Goal: Information Seeking & Learning: Compare options

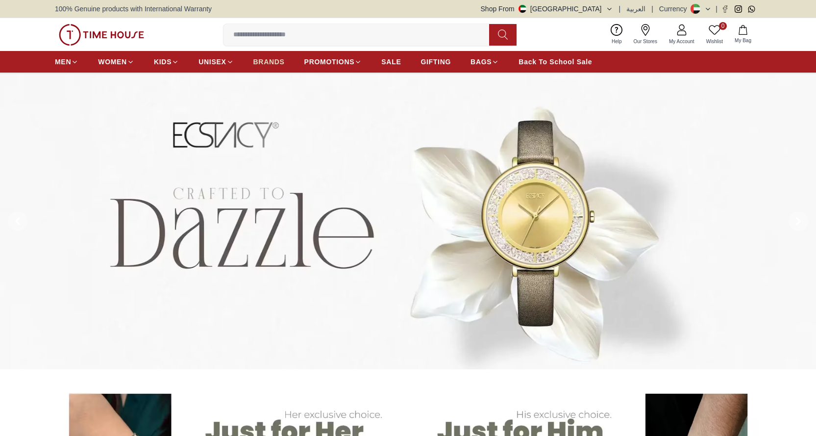
click at [276, 58] on span "BRANDS" at bounding box center [269, 62] width 31 height 10
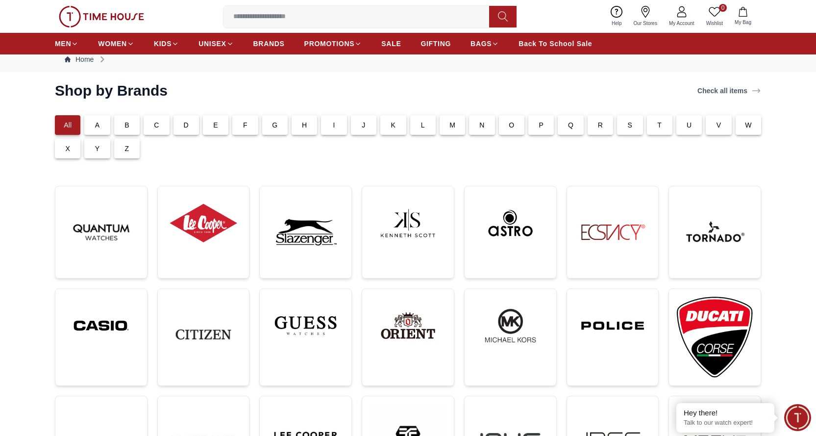
scroll to position [49, 0]
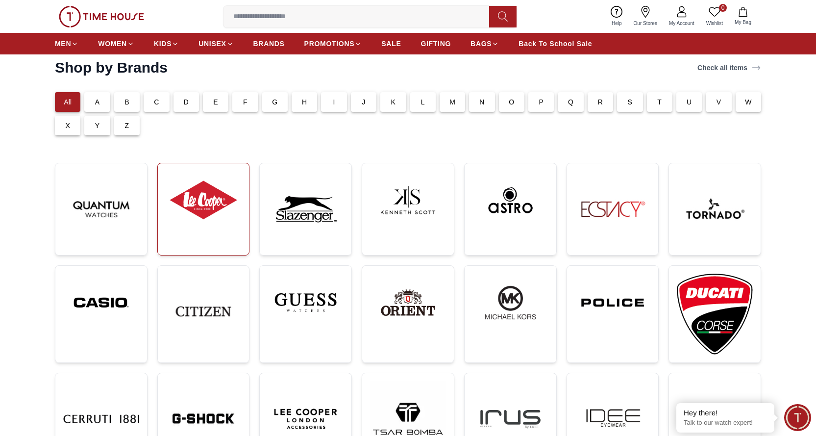
click at [196, 198] on img at bounding box center [204, 200] width 76 height 58
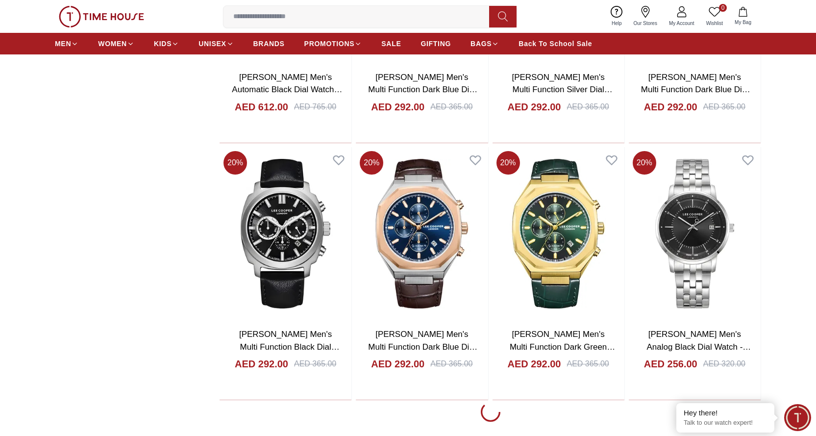
scroll to position [1422, 0]
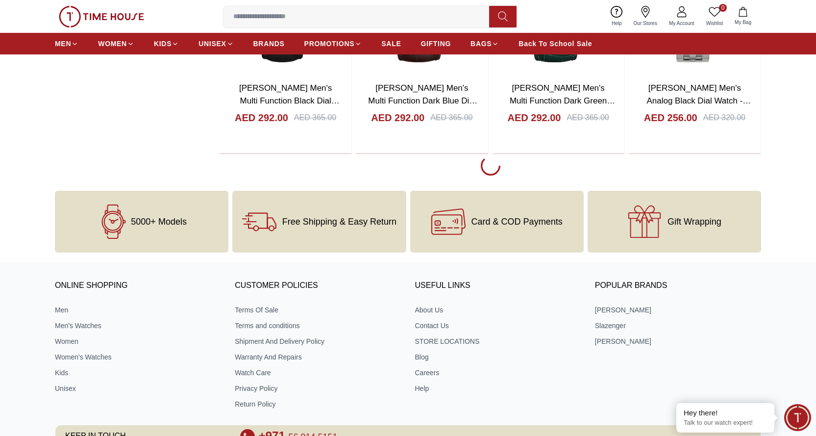
scroll to position [1667, 0]
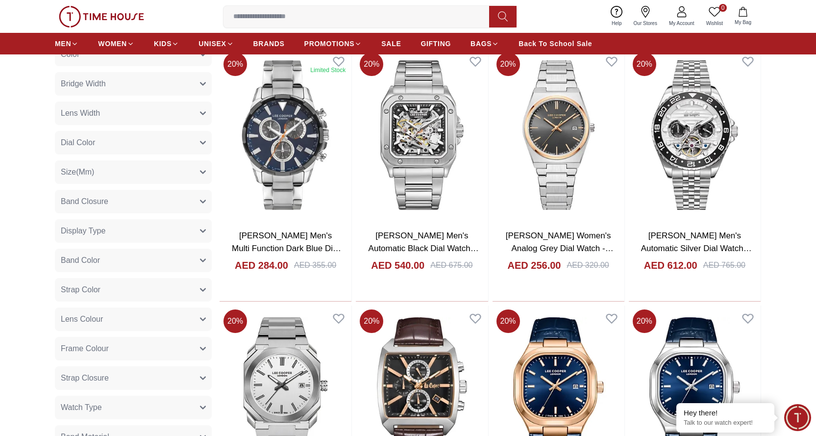
scroll to position [539, 0]
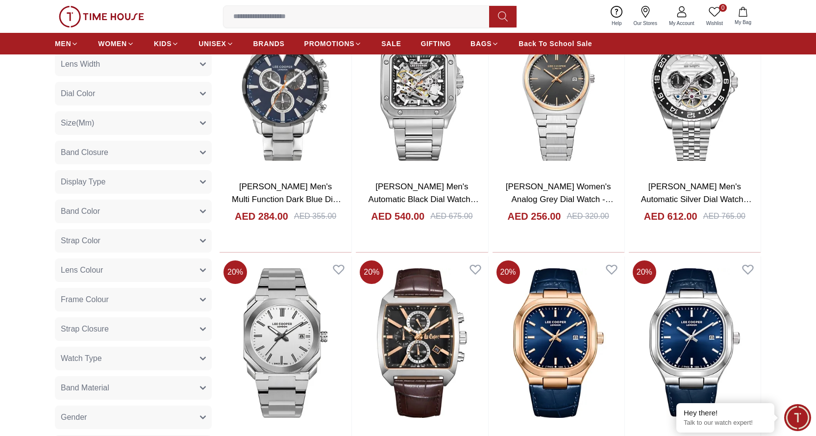
click at [127, 334] on button "Strap Closure" at bounding box center [133, 329] width 157 height 24
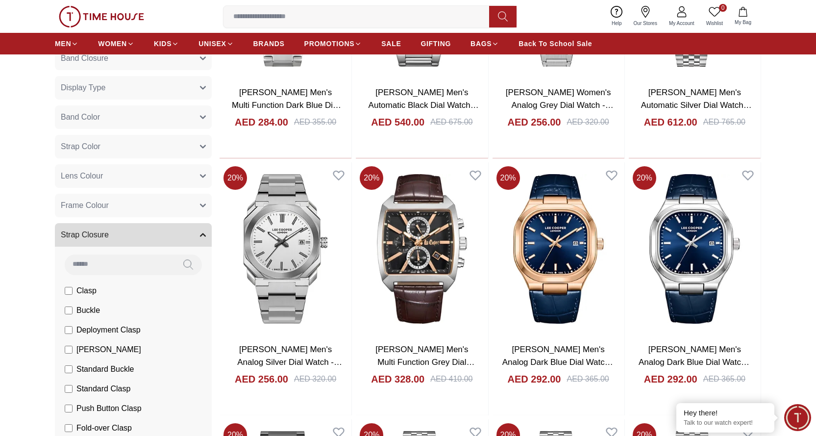
scroll to position [637, 0]
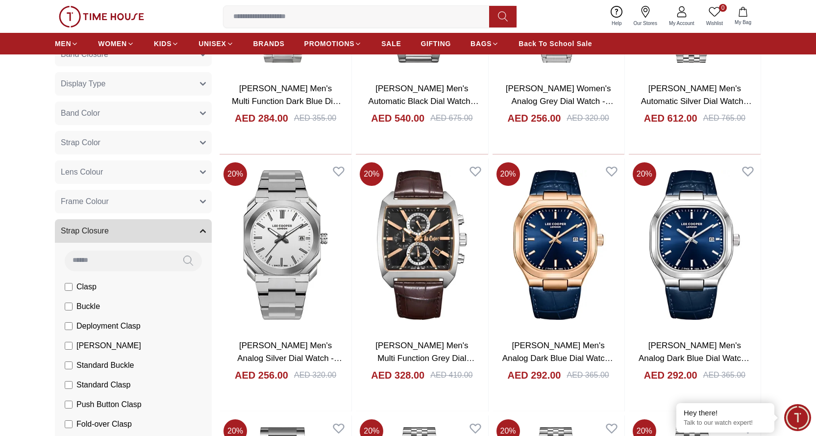
click at [139, 233] on button "Strap Closure" at bounding box center [133, 231] width 157 height 24
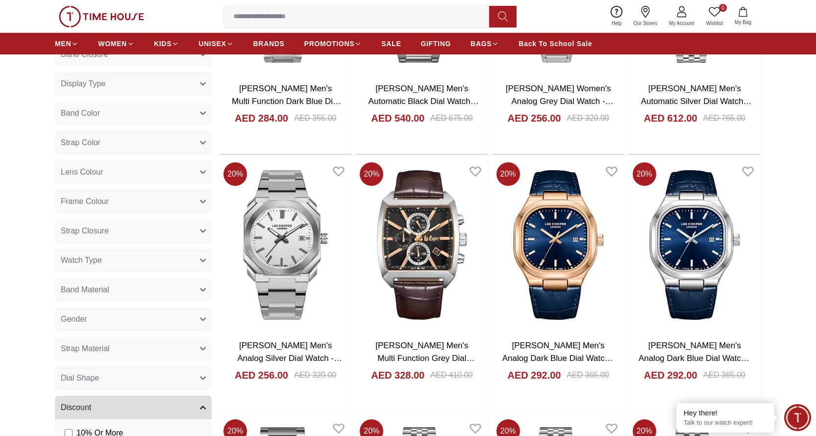
click at [122, 346] on button "Strap Material" at bounding box center [133, 349] width 157 height 24
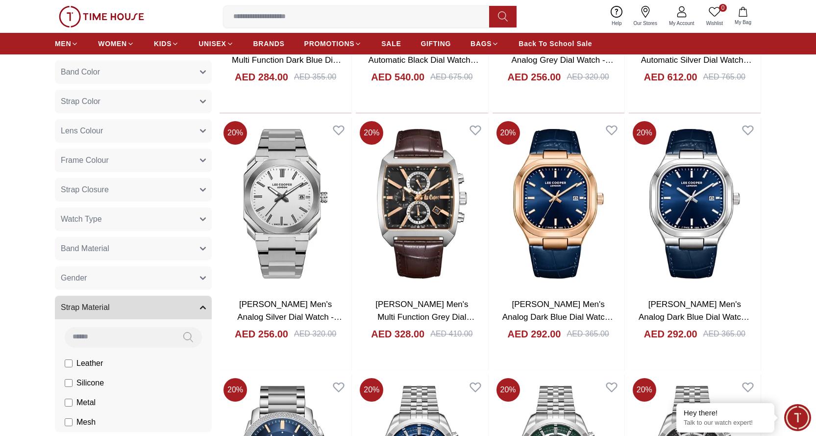
scroll to position [736, 0]
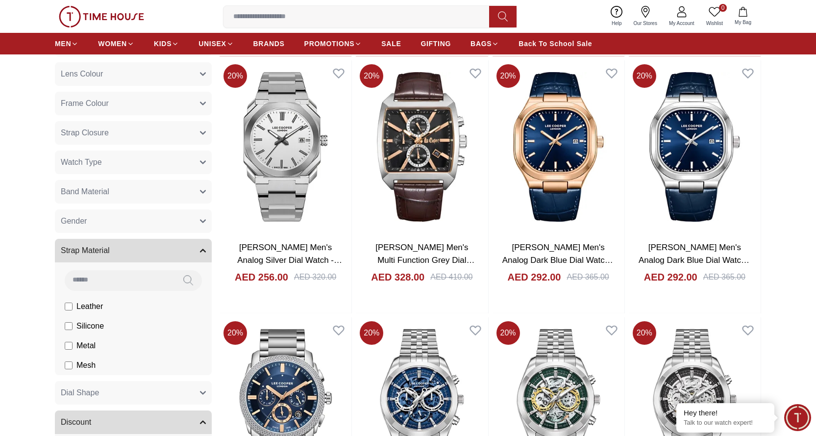
click at [0, 0] on span "Leather" at bounding box center [0, 0] width 0 height 0
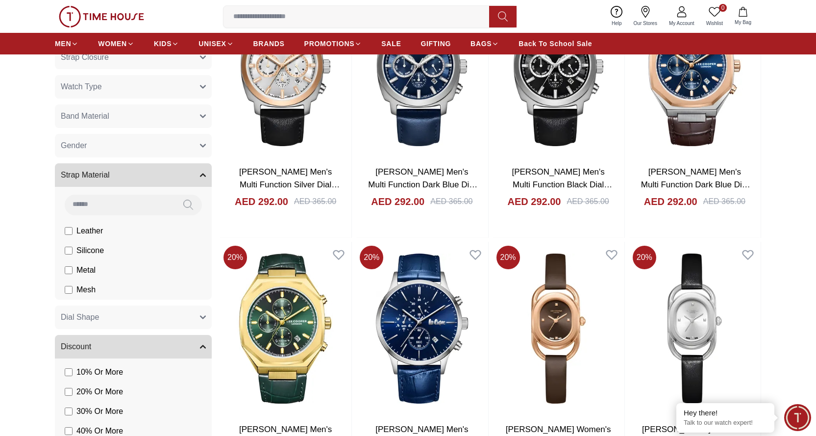
scroll to position [834, 0]
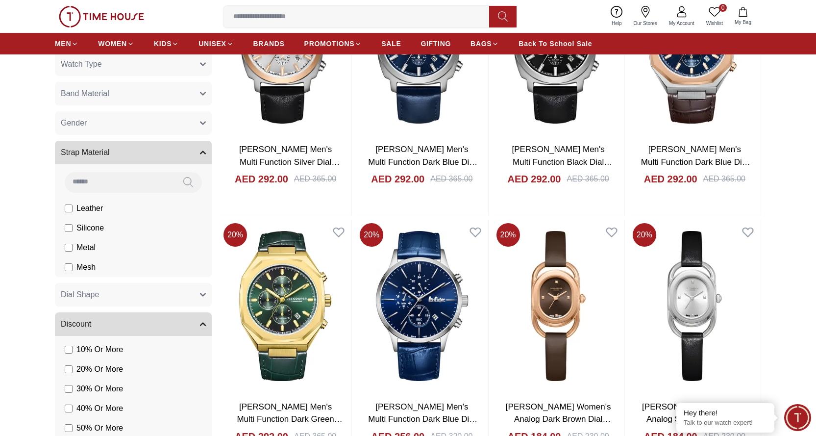
click at [204, 153] on icon "button" at bounding box center [203, 152] width 5 height 2
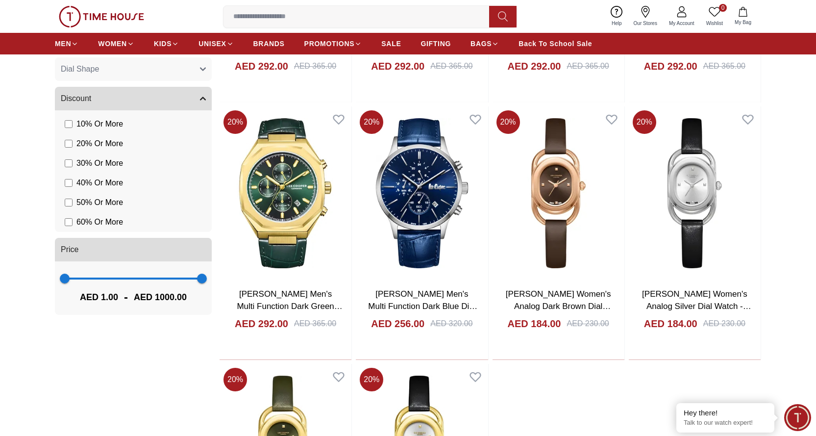
scroll to position [785, 0]
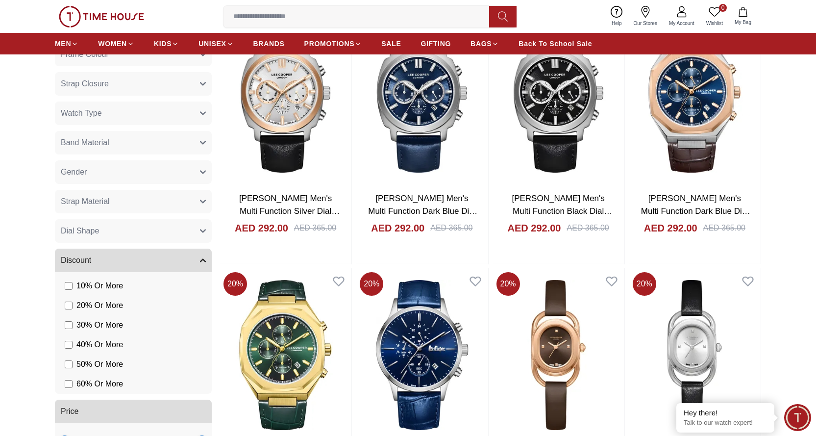
click at [154, 172] on button "Gender" at bounding box center [133, 172] width 157 height 24
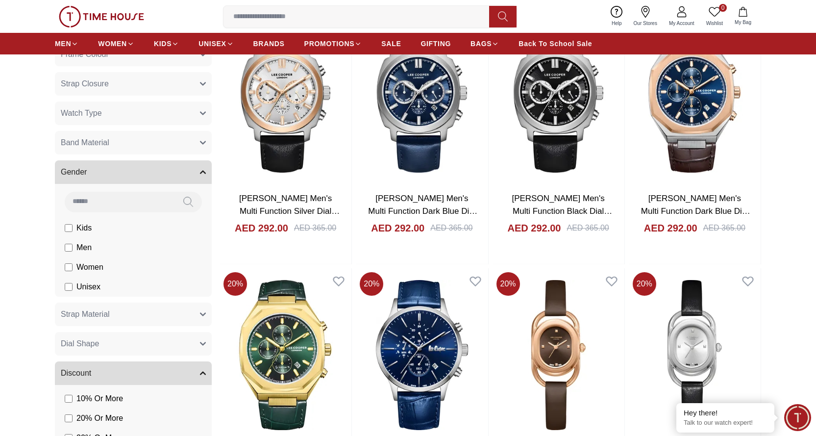
click at [0, 0] on span "Men" at bounding box center [0, 0] width 0 height 0
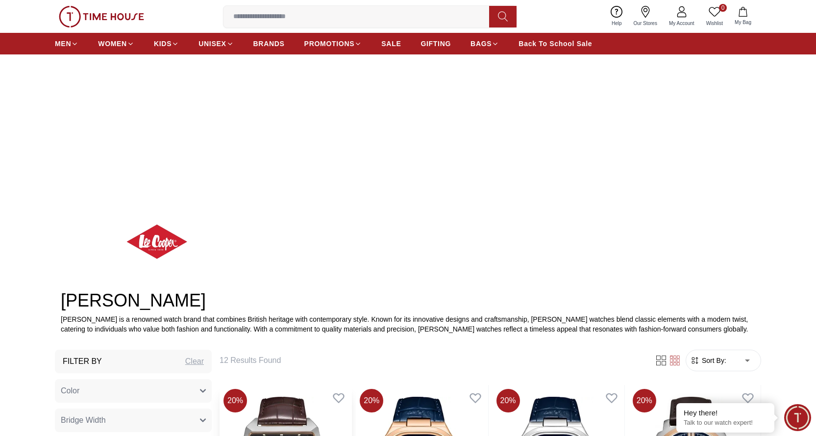
scroll to position [147, 0]
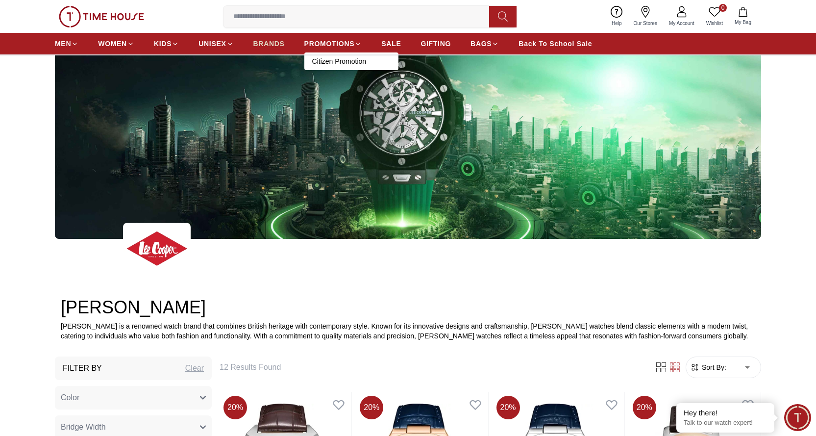
click at [279, 41] on span "BRANDS" at bounding box center [269, 44] width 31 height 10
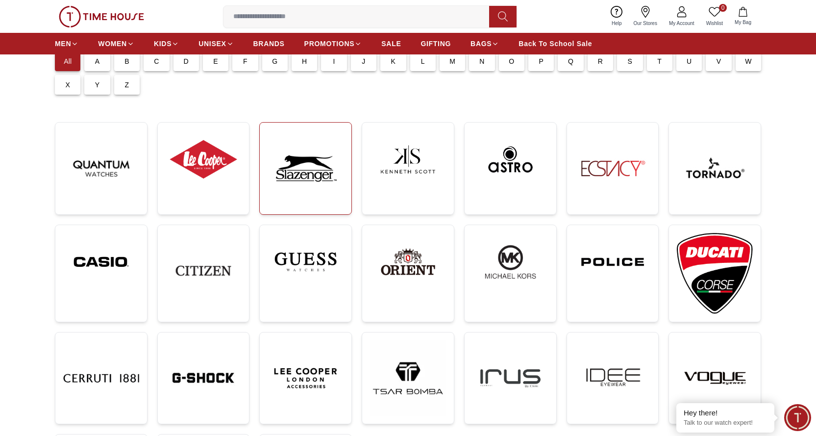
scroll to position [98, 0]
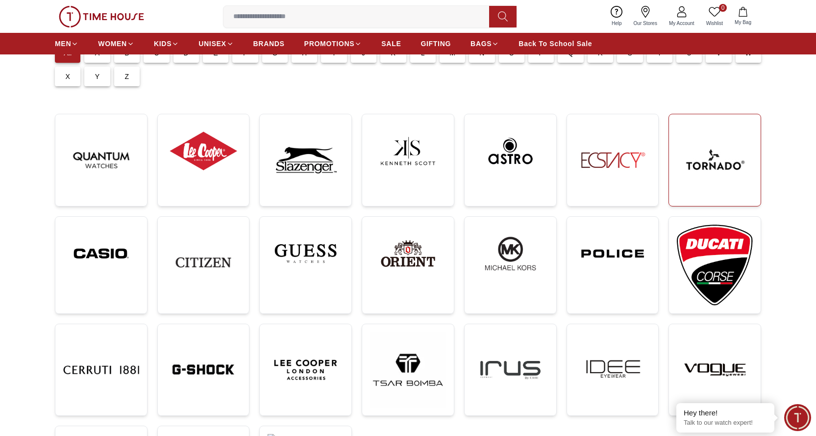
click at [684, 164] on img at bounding box center [715, 160] width 76 height 76
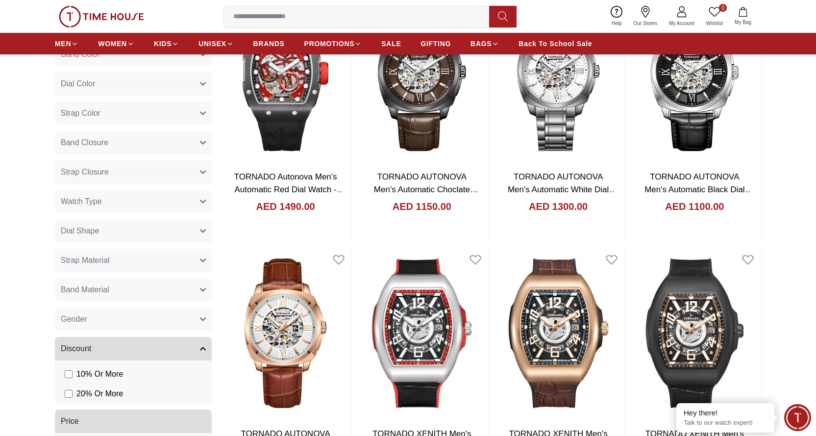
scroll to position [637, 0]
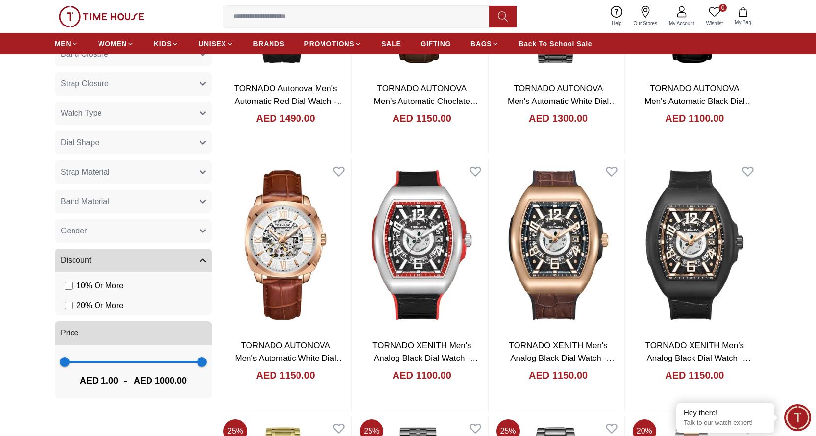
click at [119, 226] on button "Gender" at bounding box center [133, 231] width 157 height 24
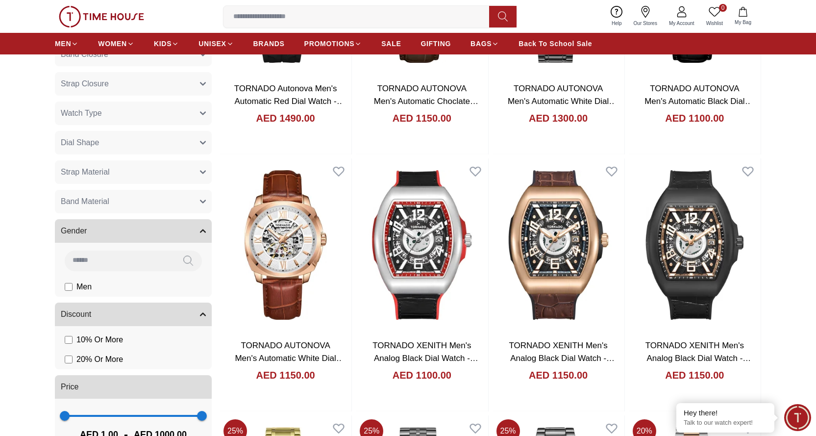
click at [0, 0] on span "Men" at bounding box center [0, 0] width 0 height 0
click at [121, 197] on button "Band Material" at bounding box center [133, 202] width 157 height 24
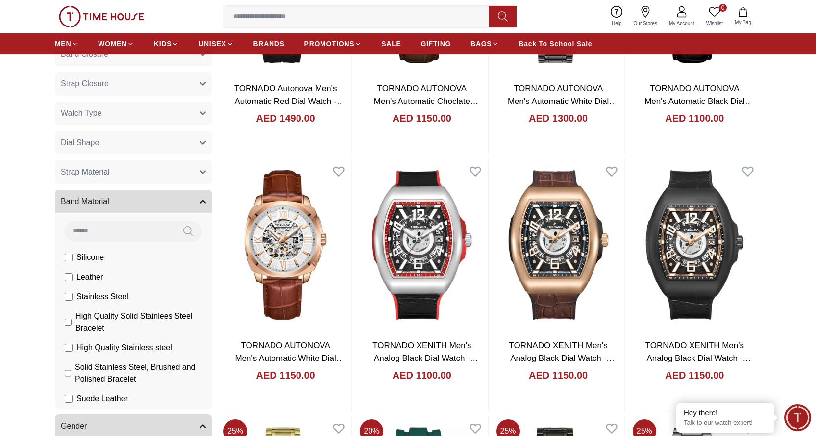
click at [0, 0] on span "Leather" at bounding box center [0, 0] width 0 height 0
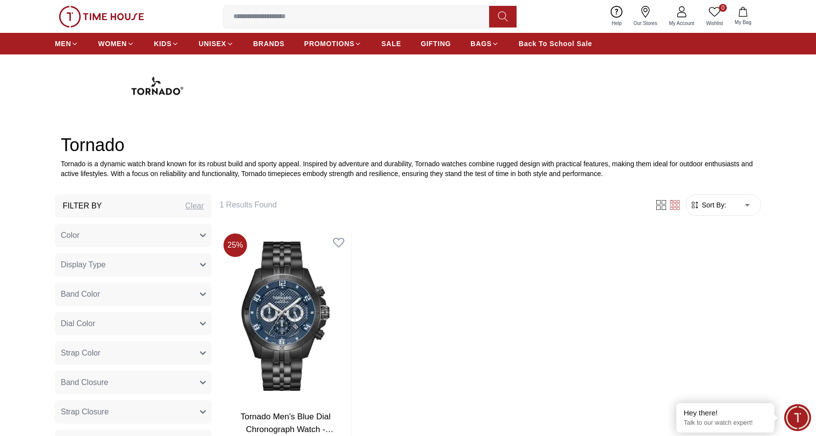
scroll to position [294, 0]
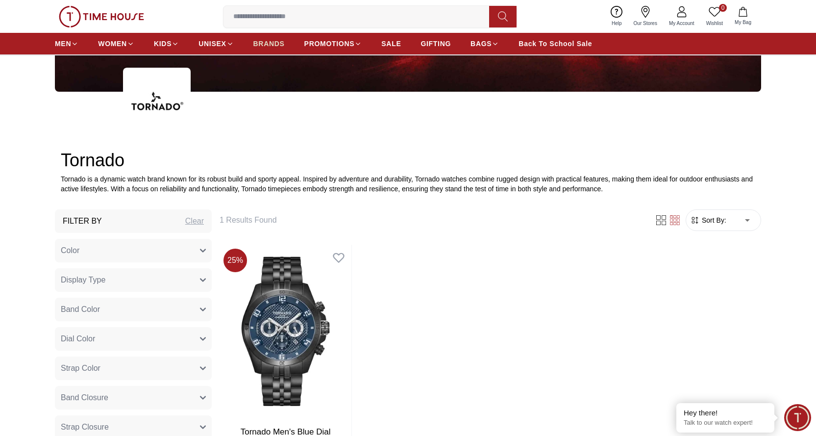
click at [270, 42] on span "BRANDS" at bounding box center [269, 44] width 31 height 10
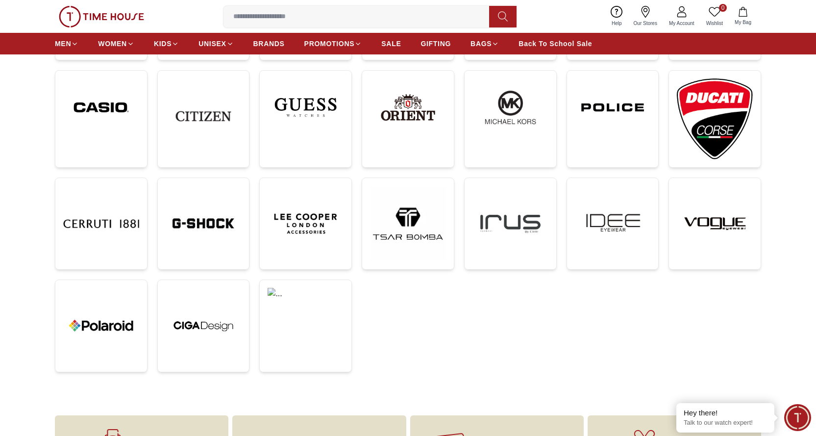
scroll to position [196, 0]
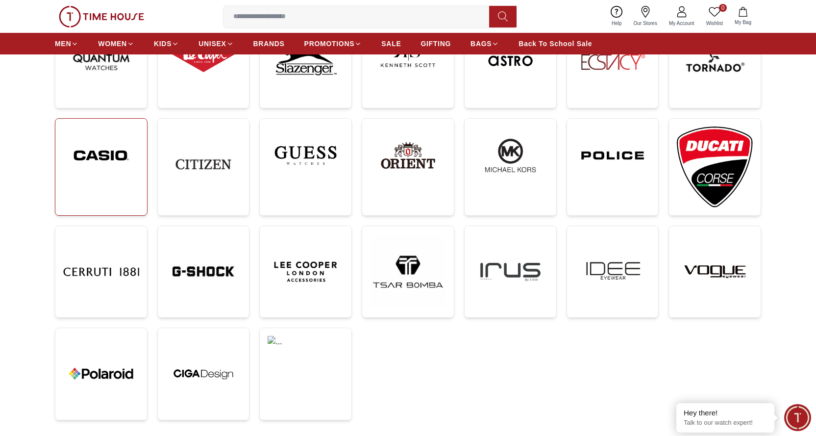
click at [128, 154] on img at bounding box center [101, 156] width 76 height 58
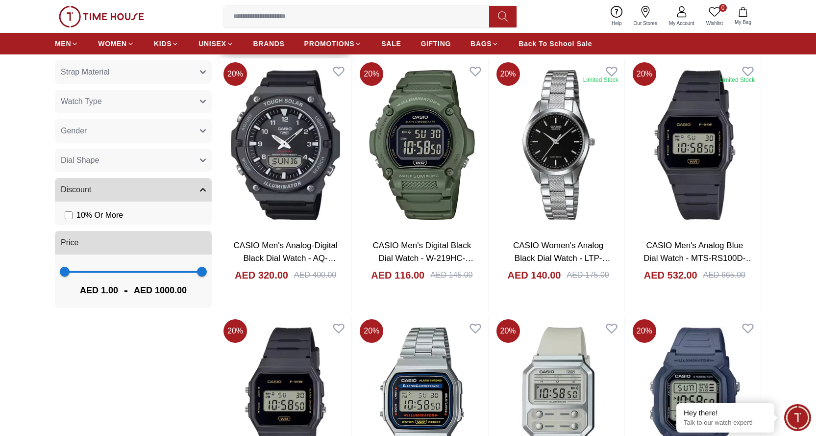
scroll to position [637, 0]
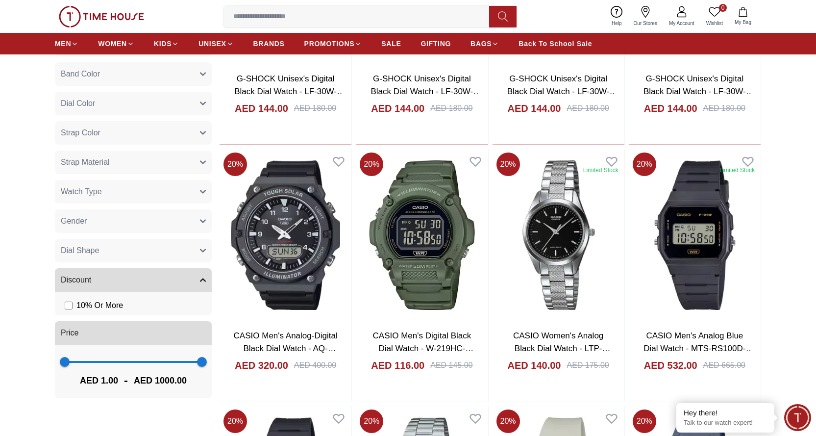
click at [174, 197] on button "Watch Type" at bounding box center [133, 192] width 157 height 24
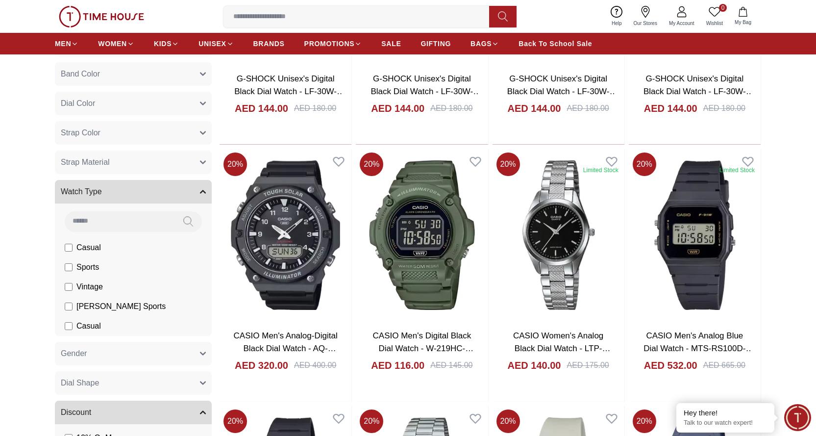
click at [174, 197] on button "Watch Type" at bounding box center [133, 192] width 157 height 24
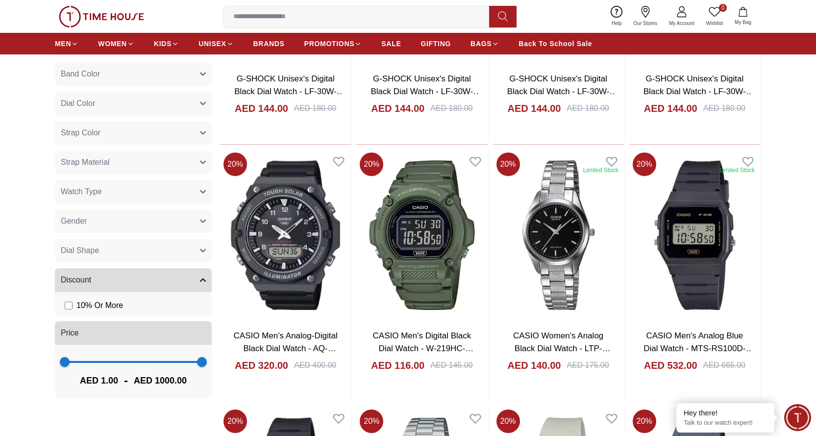
click at [168, 225] on button "Gender" at bounding box center [133, 221] width 157 height 24
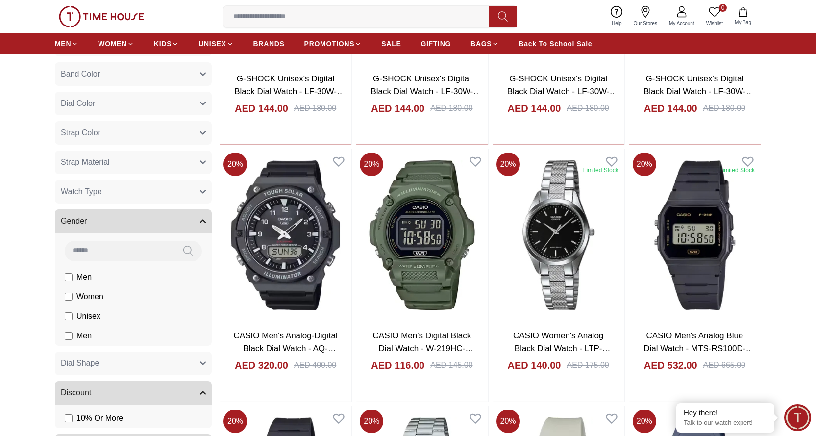
click at [0, 0] on span "Men" at bounding box center [0, 0] width 0 height 0
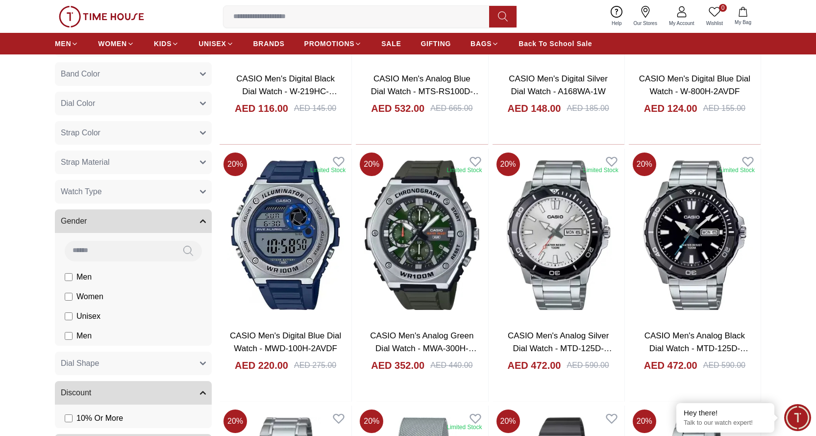
click at [138, 162] on button "Strap Material" at bounding box center [133, 163] width 157 height 24
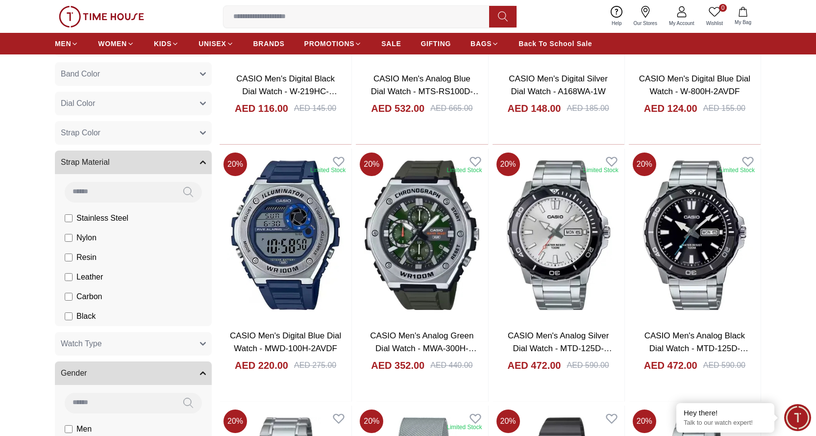
click at [0, 0] on span "Leather" at bounding box center [0, 0] width 0 height 0
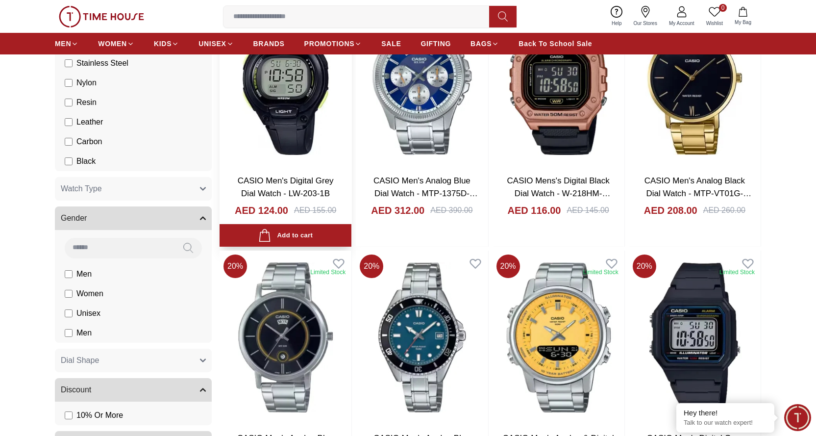
scroll to position [785, 0]
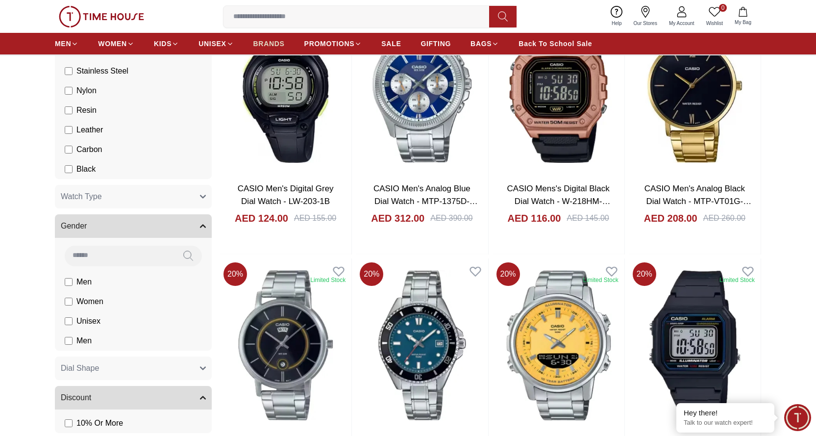
click at [274, 34] on nav "MEN WOMEN KIDS UNISEX BRANDS PROMOTIONS SALE GIFTING BAGS Back To School Sale" at bounding box center [323, 44] width 537 height 22
click at [271, 44] on span "BRANDS" at bounding box center [269, 44] width 31 height 10
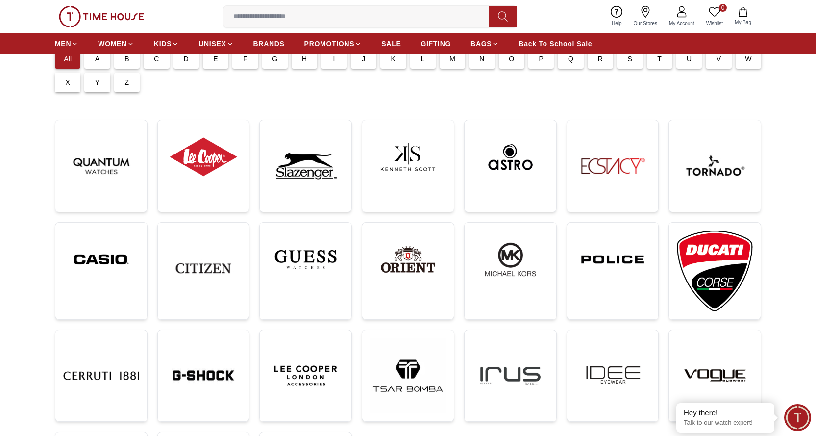
scroll to position [98, 0]
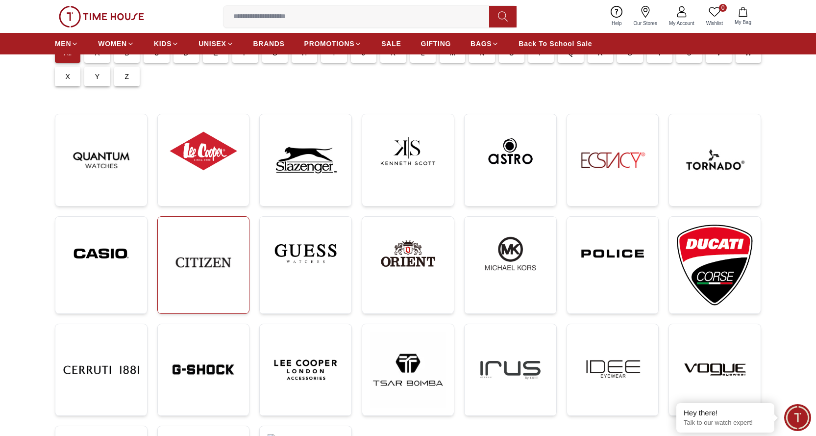
click at [234, 253] on img at bounding box center [204, 263] width 76 height 76
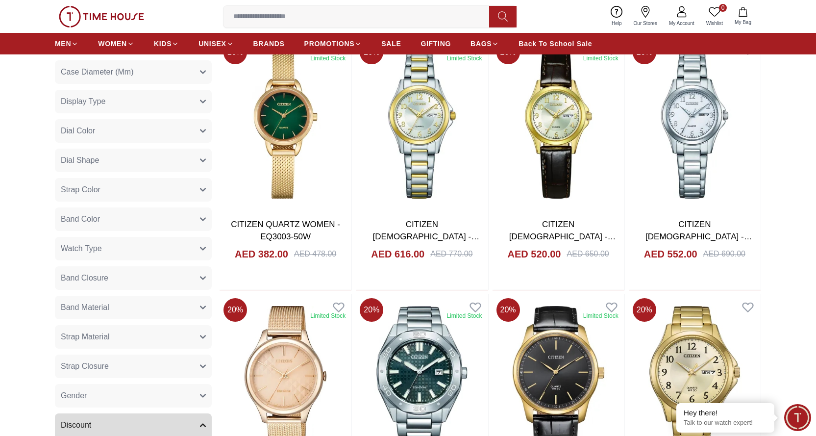
scroll to position [490, 0]
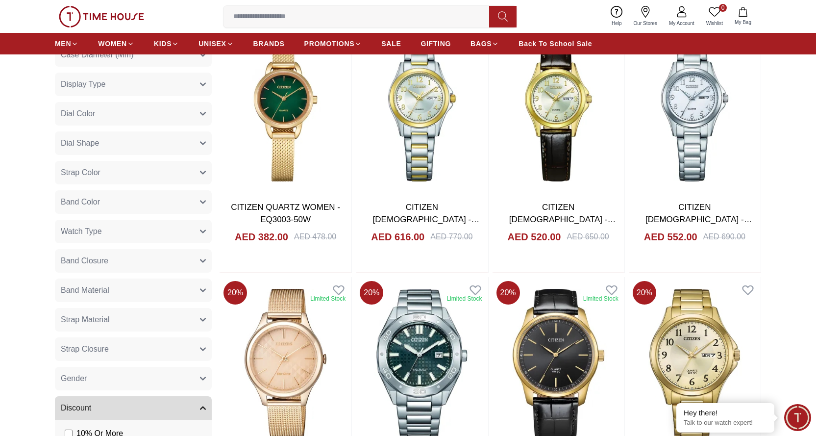
click at [129, 314] on button "Strap Material" at bounding box center [133, 320] width 157 height 24
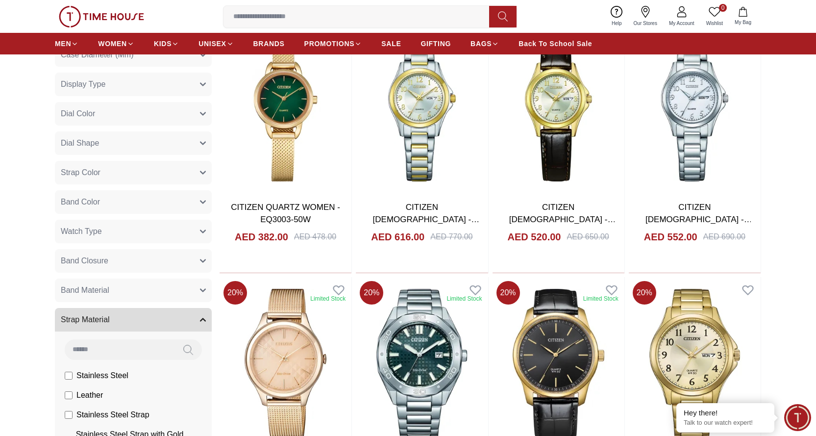
click at [0, 0] on span "Leather" at bounding box center [0, 0] width 0 height 0
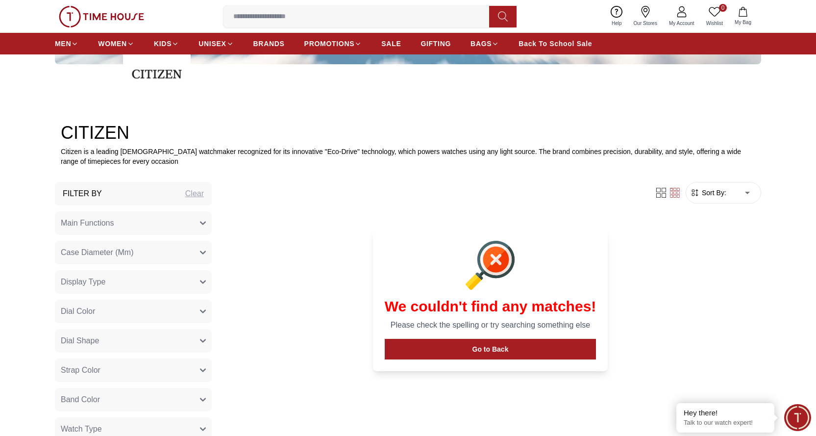
scroll to position [294, 0]
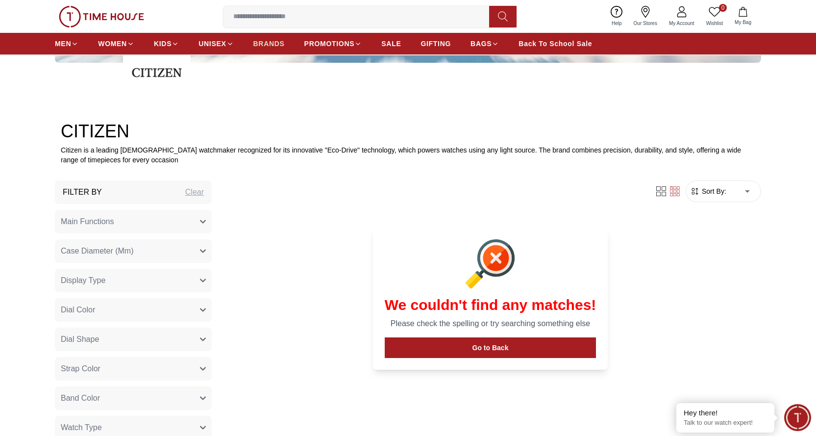
click at [263, 45] on span "BRANDS" at bounding box center [269, 44] width 31 height 10
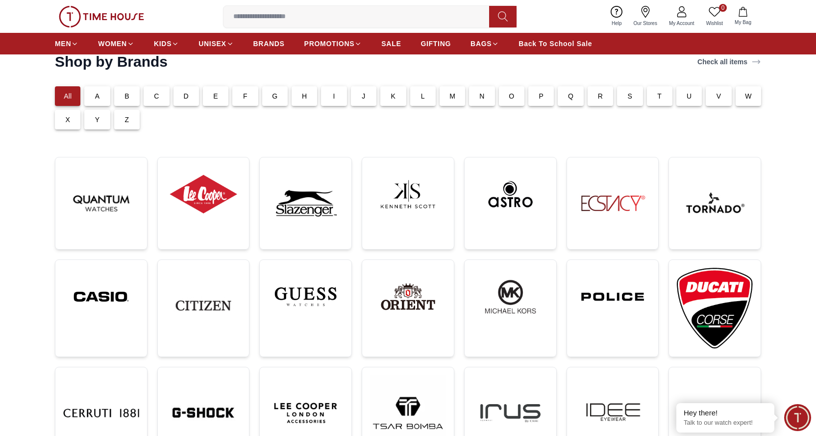
scroll to position [49, 0]
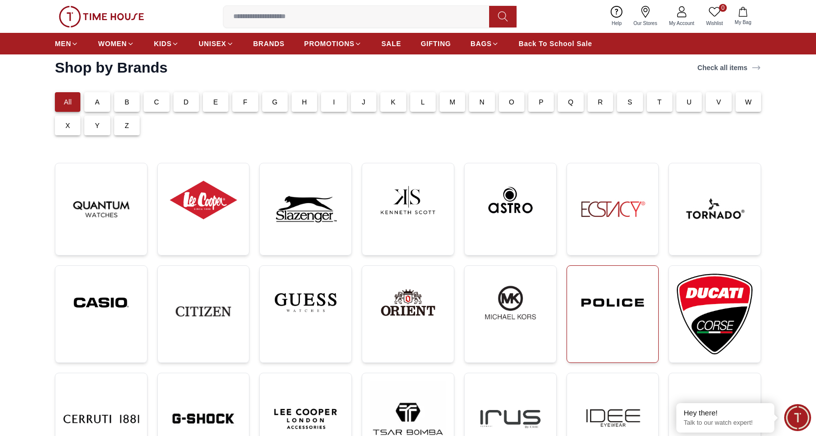
click at [585, 315] on img at bounding box center [613, 303] width 76 height 58
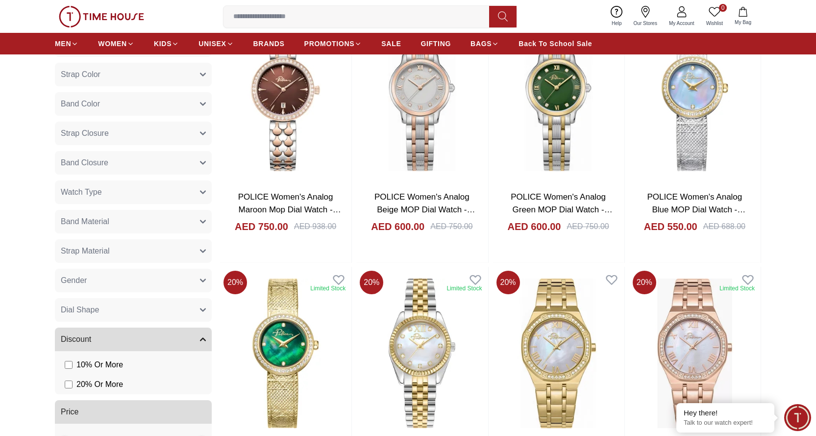
scroll to position [539, 0]
click at [120, 246] on button "Strap Material" at bounding box center [133, 251] width 157 height 24
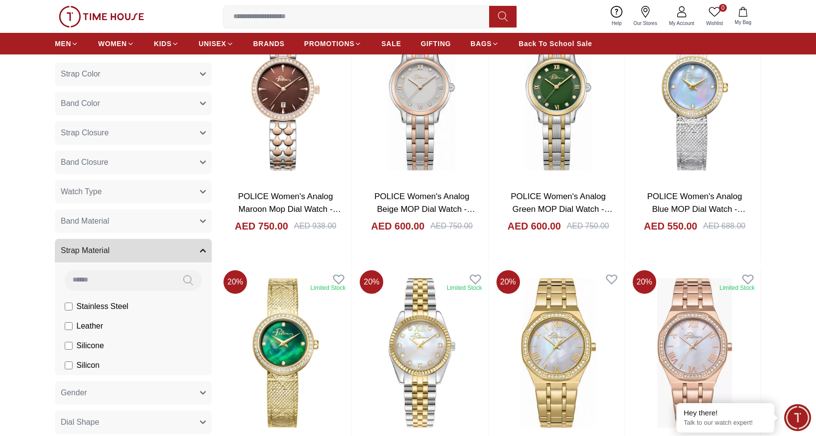
click at [0, 0] on span "Leather" at bounding box center [0, 0] width 0 height 0
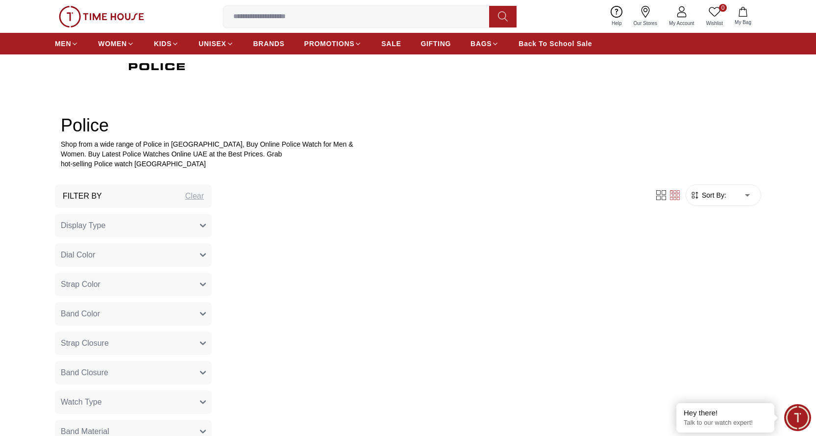
scroll to position [392, 0]
